Goal: Information Seeking & Learning: Learn about a topic

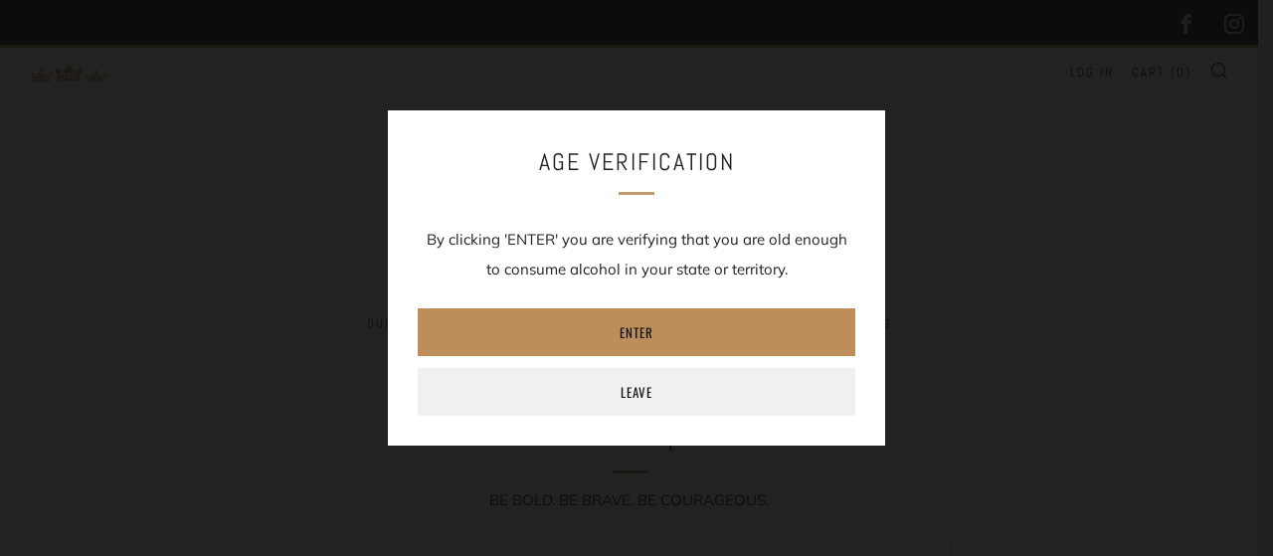
click at [679, 330] on link "Enter" at bounding box center [637, 332] width 438 height 48
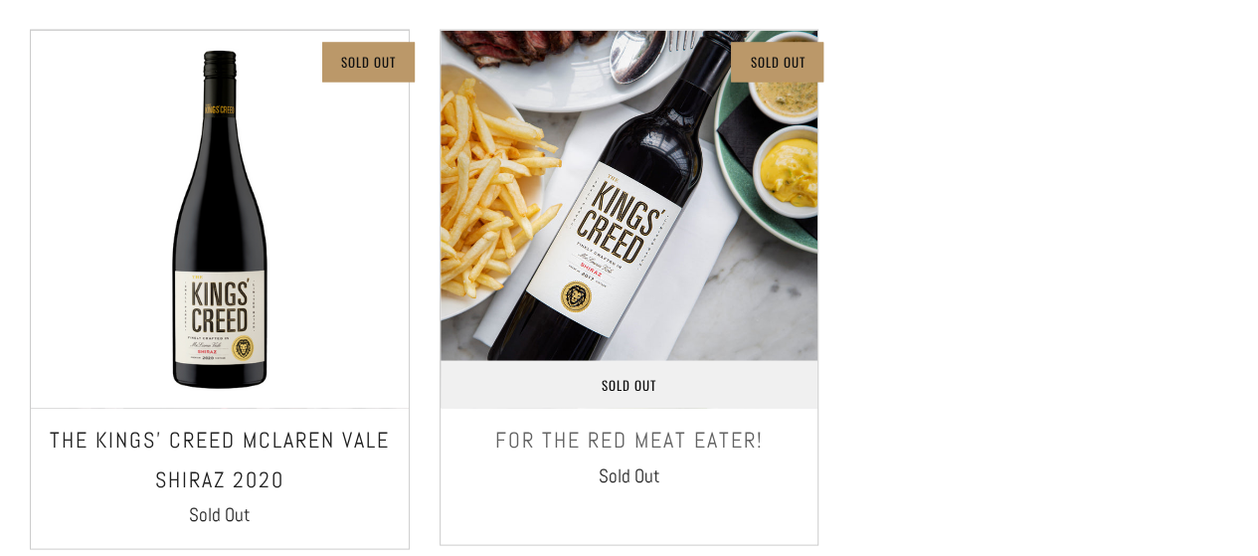
scroll to position [1856, 0]
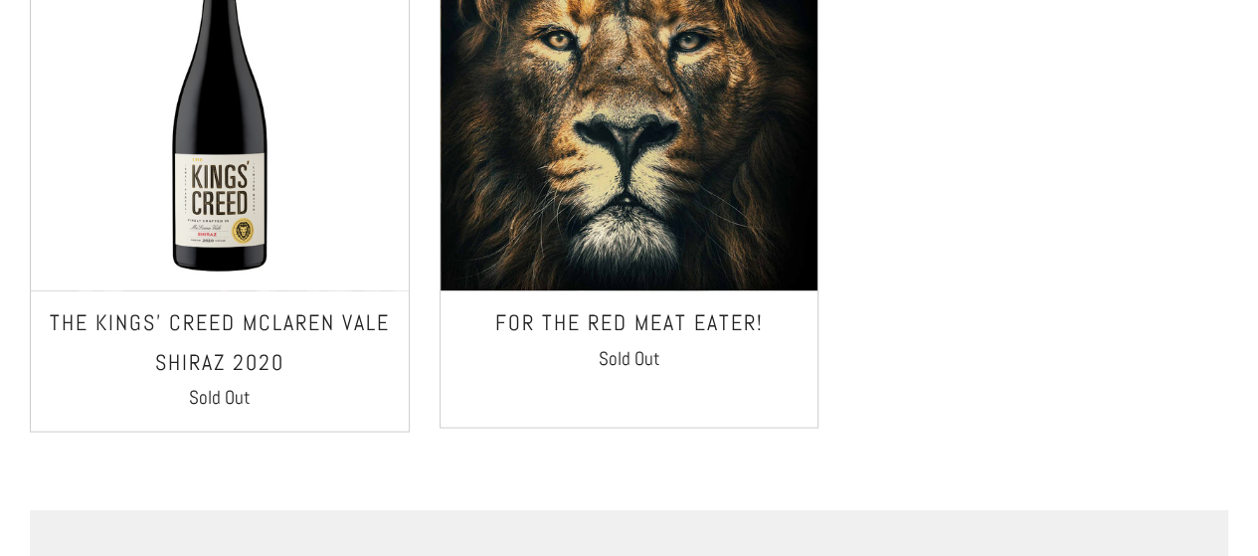
drag, startPoint x: 201, startPoint y: 81, endPoint x: 2, endPoint y: 314, distance: 306.9
click at [2, 314] on div "Sold Out Sold Out The Kings' Creed McLaren Vale Shiraz 2020 Sold Out" at bounding box center [205, 189] width 410 height 556
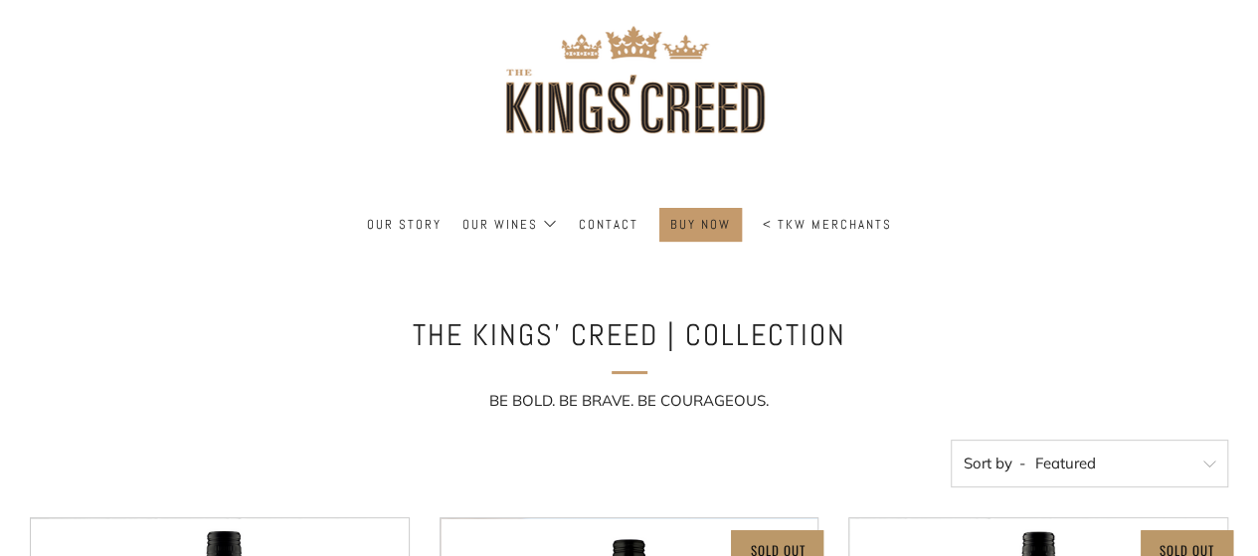
scroll to position [0, 0]
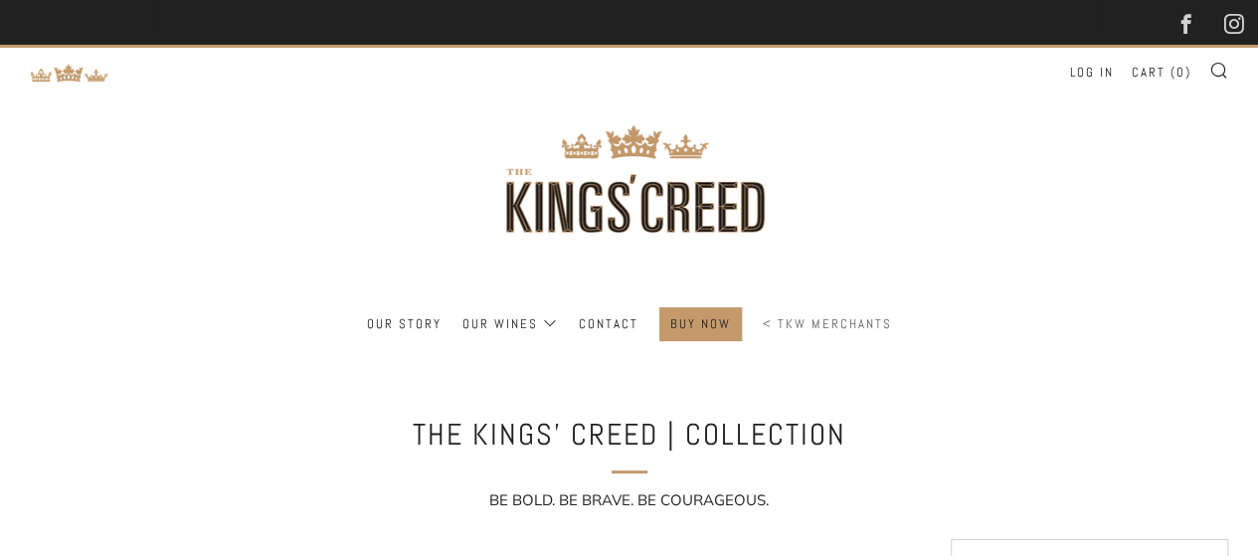
click at [858, 320] on link "< TKW Merchants" at bounding box center [827, 324] width 129 height 32
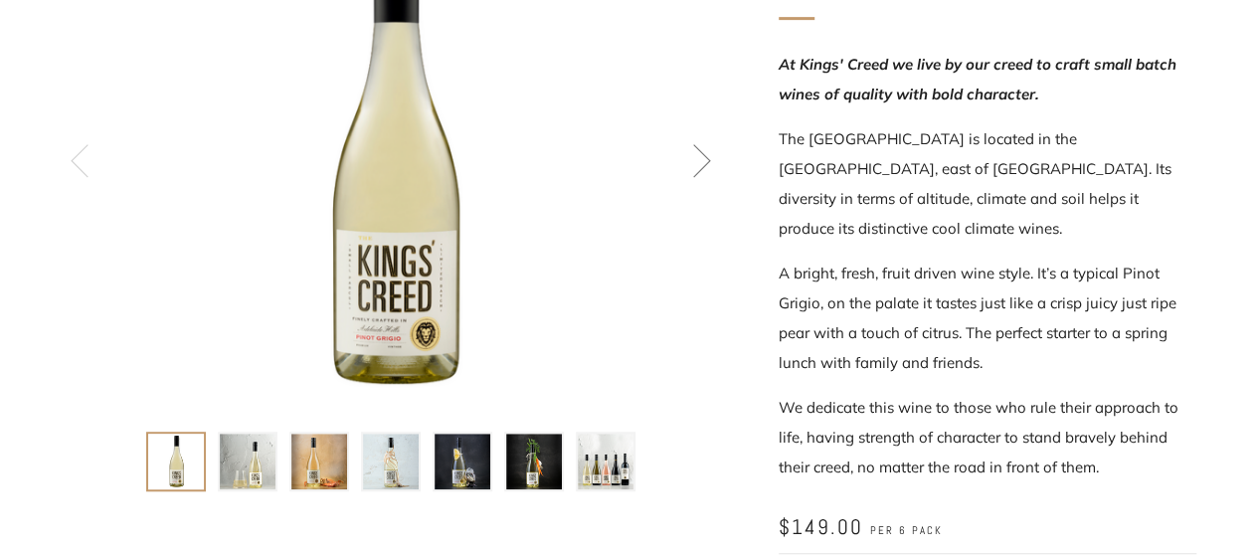
scroll to position [463, 0]
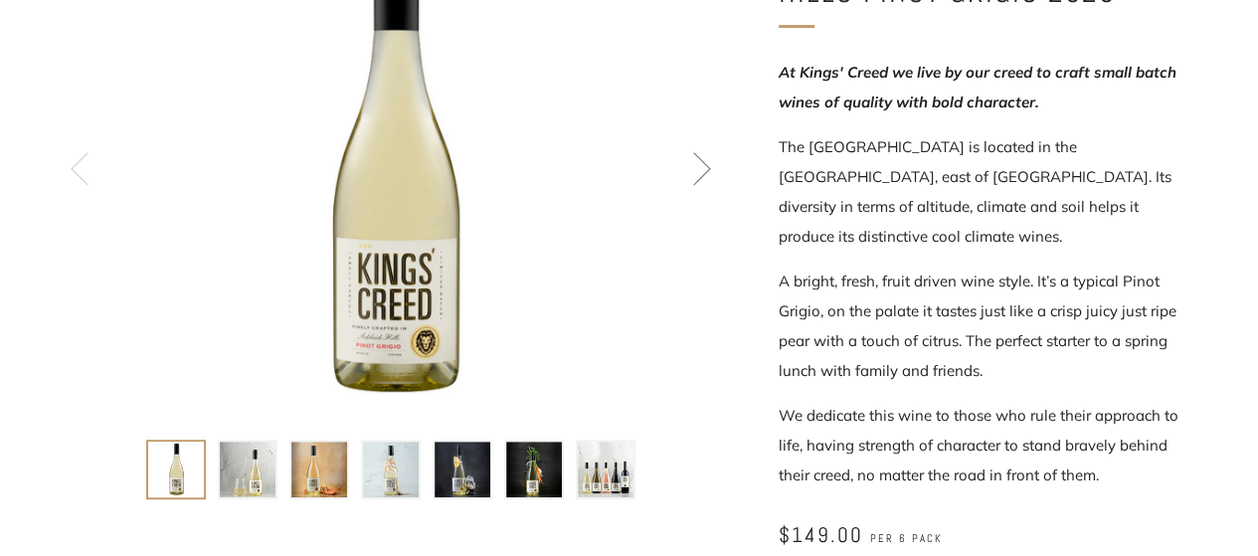
click at [475, 463] on img at bounding box center [463, 470] width 56 height 56
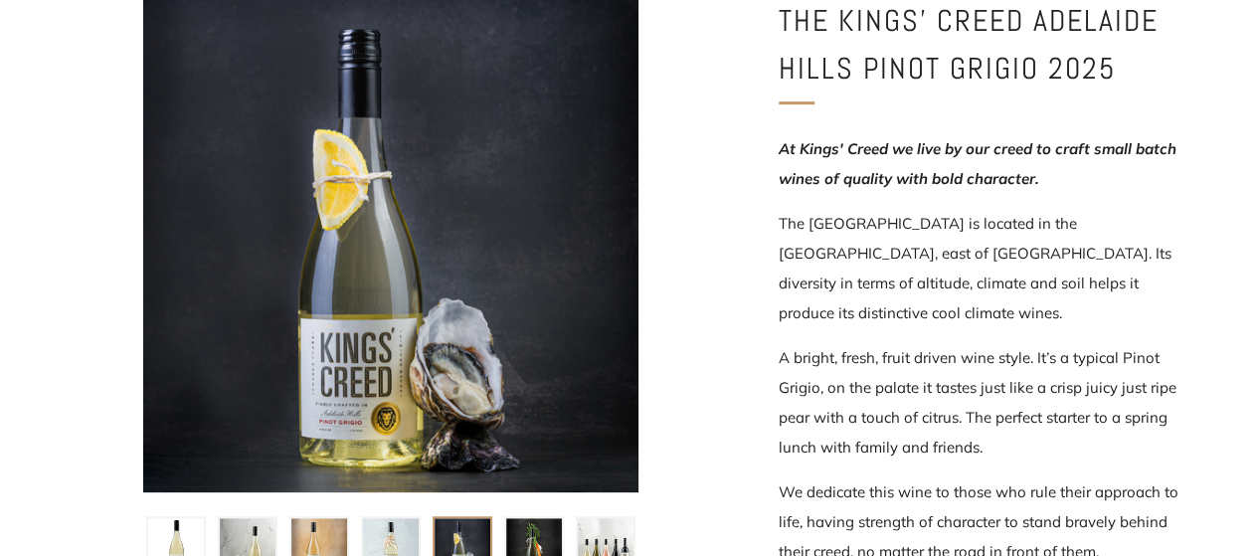
scroll to position [232, 0]
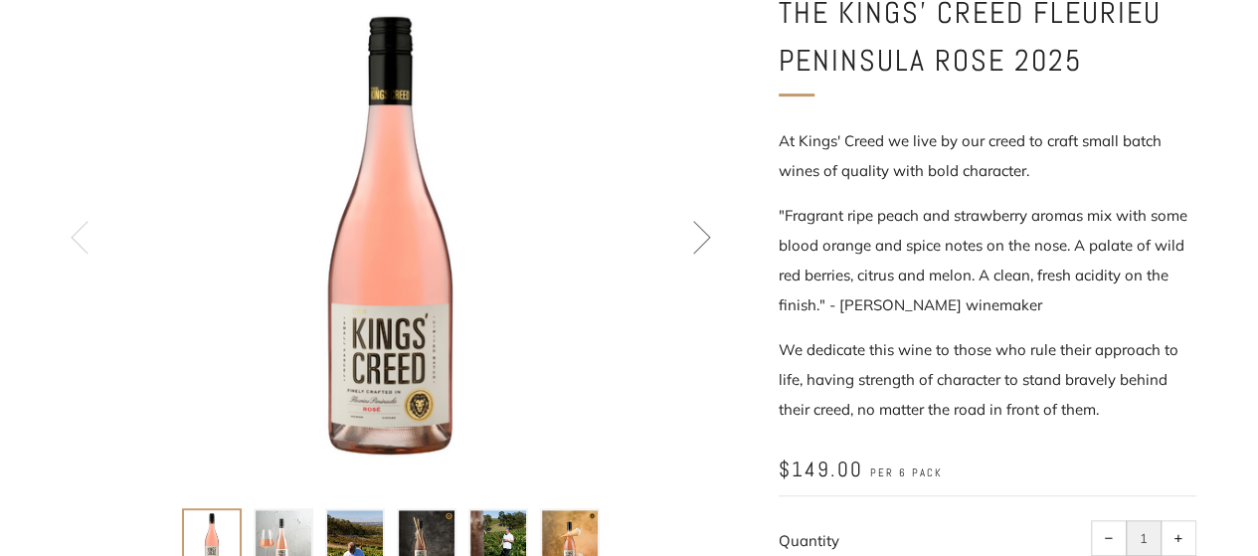
scroll to position [463, 0]
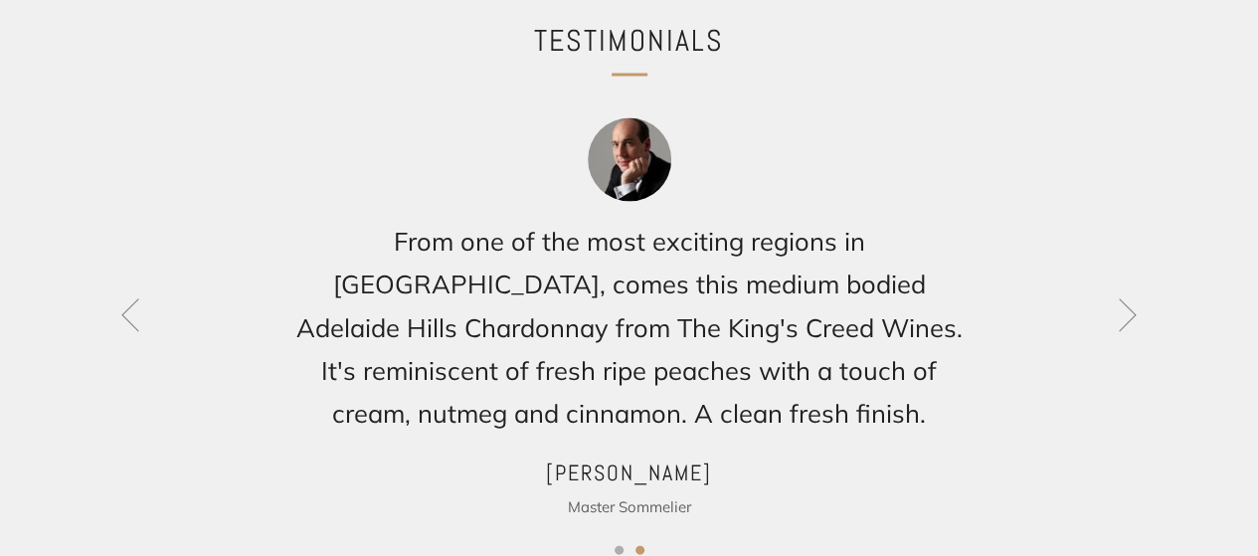
scroll to position [1856, 0]
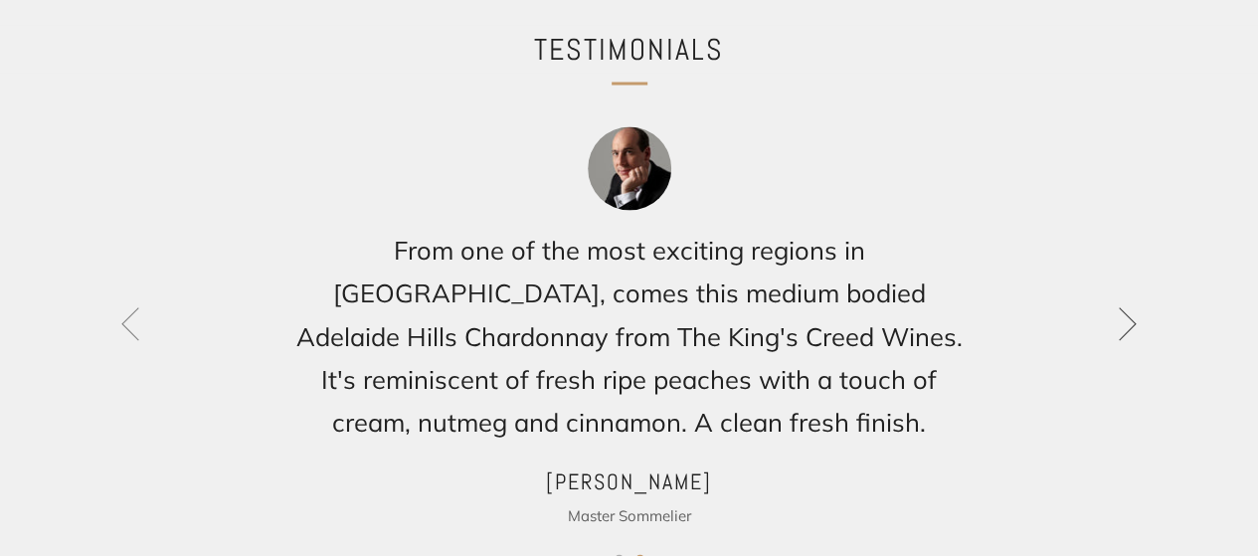
click at [1124, 315] on icon at bounding box center [1128, 322] width 34 height 34
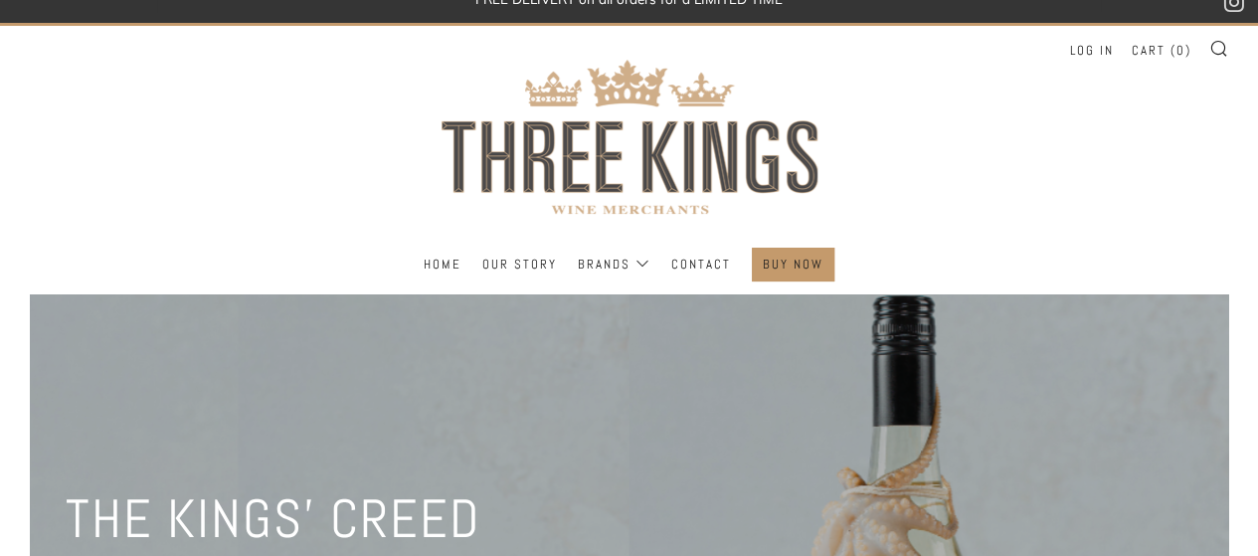
scroll to position [0, 0]
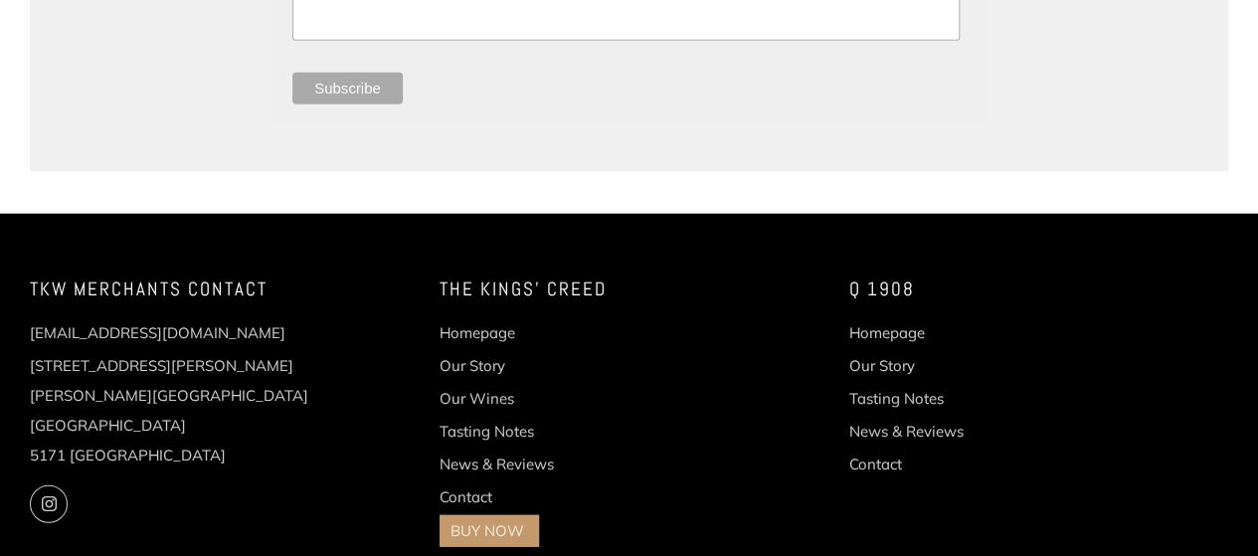
scroll to position [2387, 0]
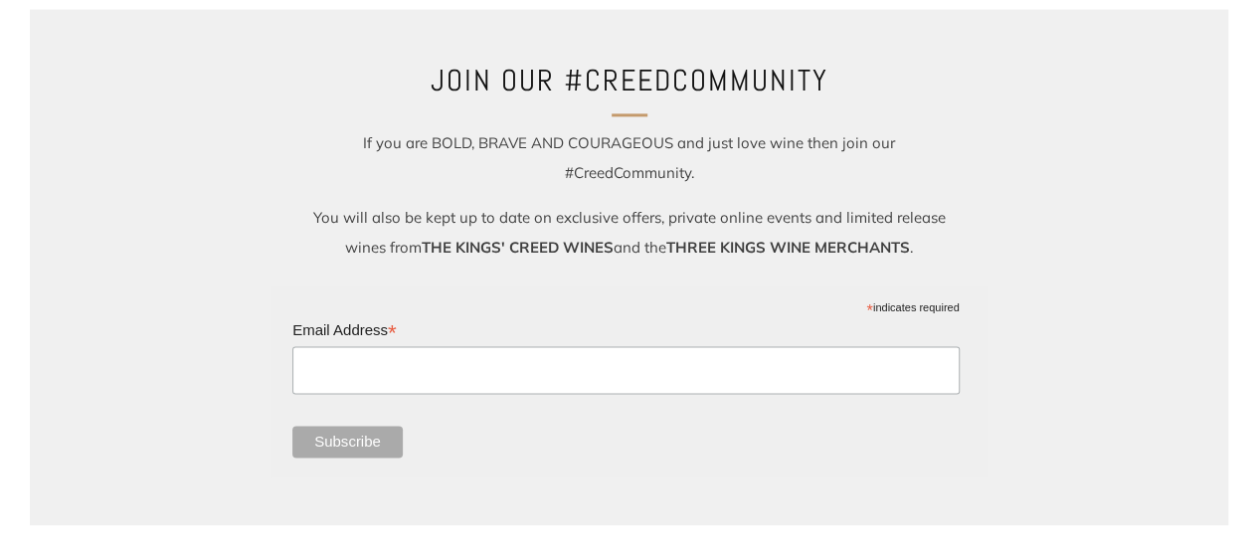
scroll to position [860, 0]
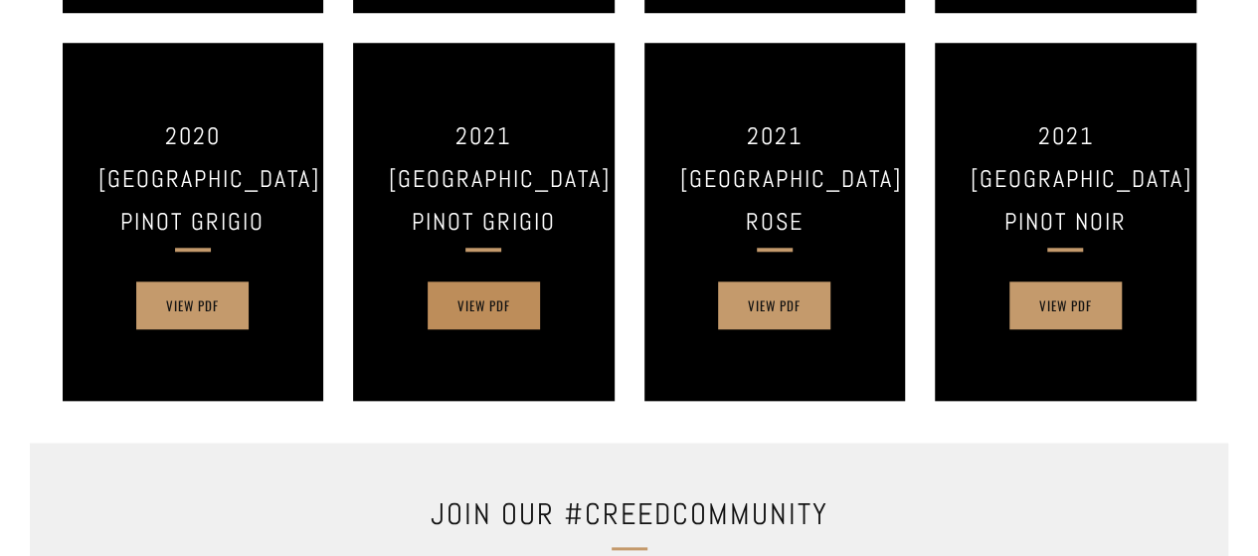
click at [519, 303] on link "View PDF" at bounding box center [484, 305] width 112 height 48
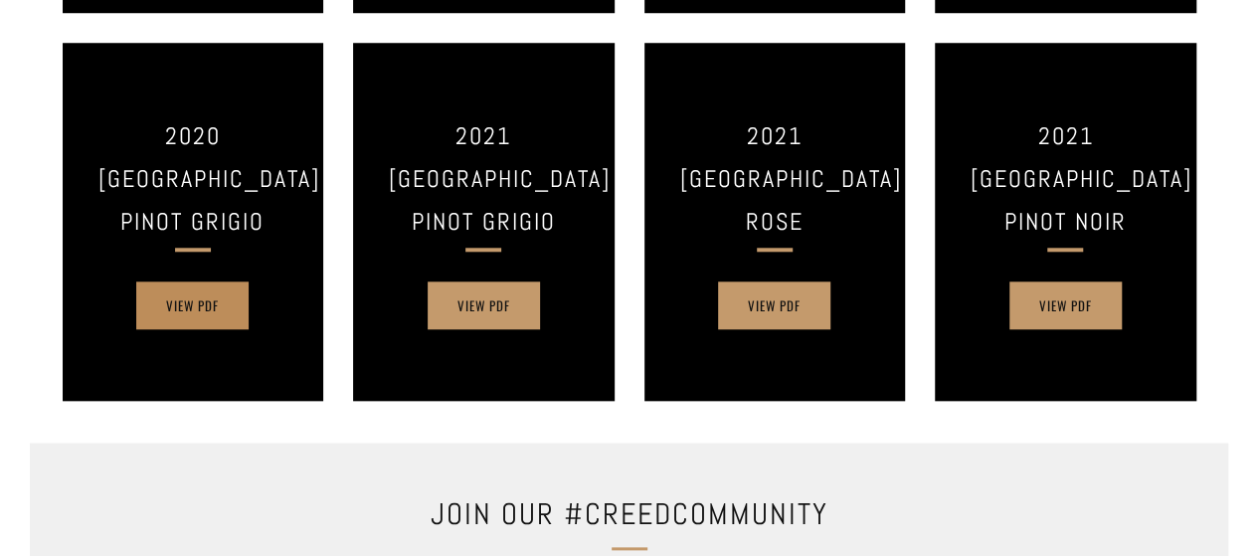
click at [193, 299] on link "View PDF" at bounding box center [192, 305] width 112 height 48
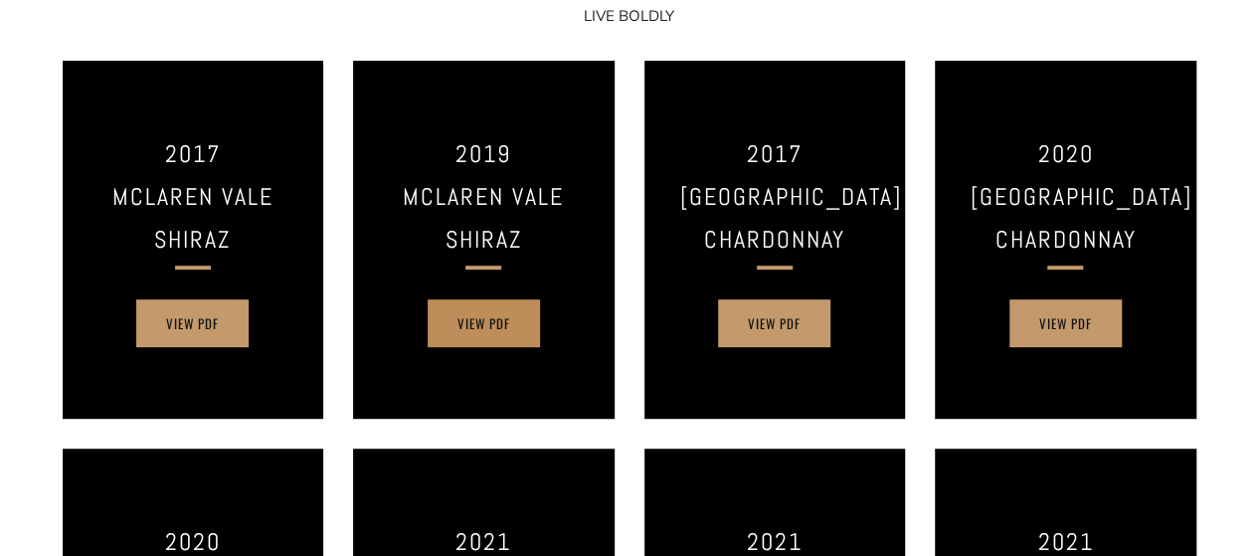
scroll to position [463, 0]
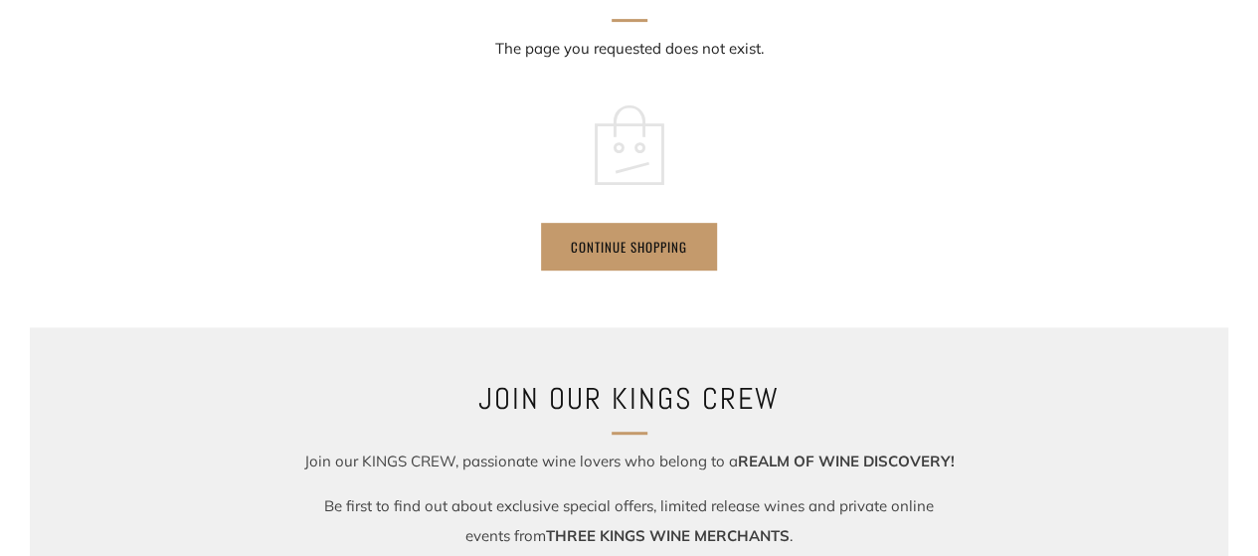
scroll to position [463, 0]
